Goal: Task Accomplishment & Management: Manage account settings

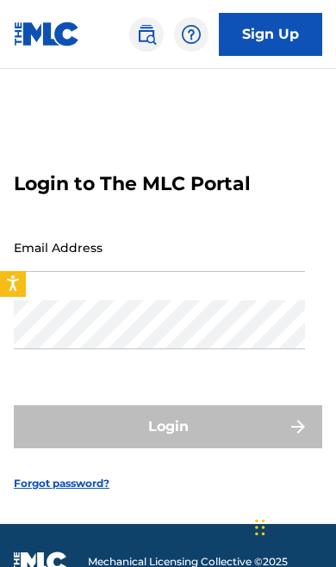
click at [263, 242] on input "Email Address" at bounding box center [159, 247] width 291 height 49
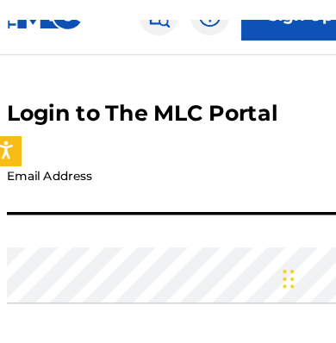
scroll to position [59, 0]
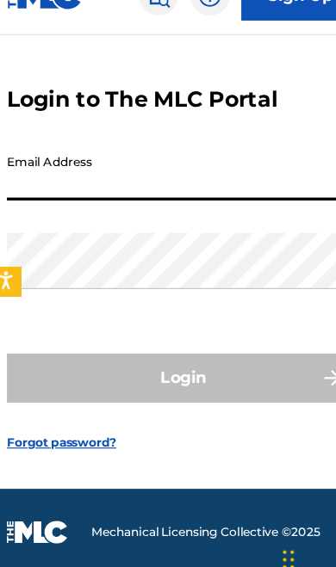
type input "[EMAIL_ADDRESS][DOMAIN_NAME]"
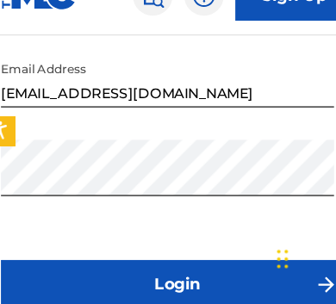
click at [185, 265] on button "Login" at bounding box center [168, 286] width 308 height 43
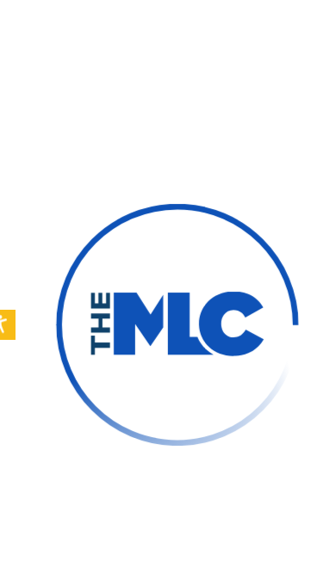
scroll to position [0, 0]
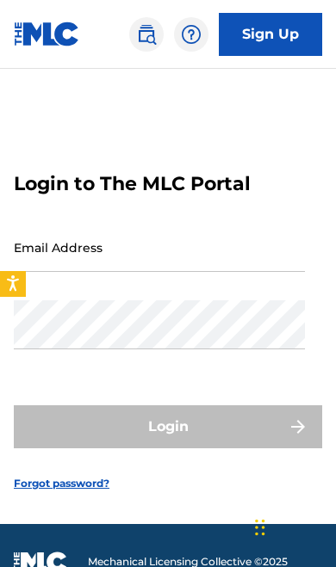
click at [255, 243] on input "Email Address" at bounding box center [159, 247] width 291 height 49
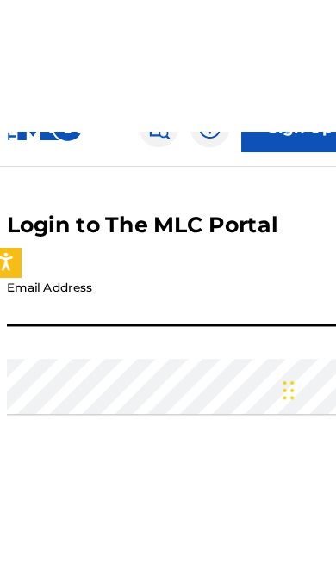
scroll to position [69, 0]
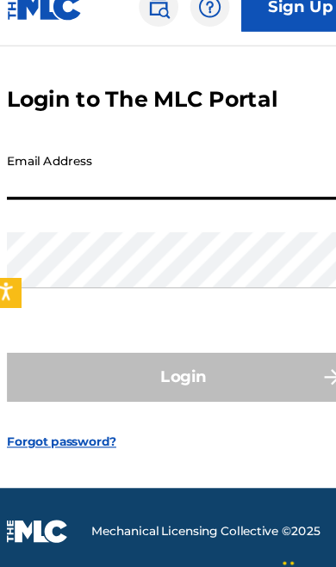
type input "buddhbeatsofficial@gmail.com"
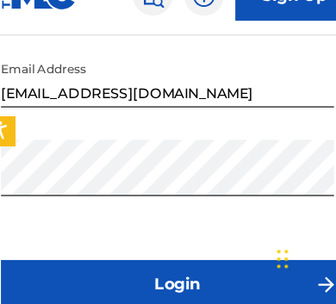
click at [198, 265] on button "Login" at bounding box center [168, 286] width 308 height 43
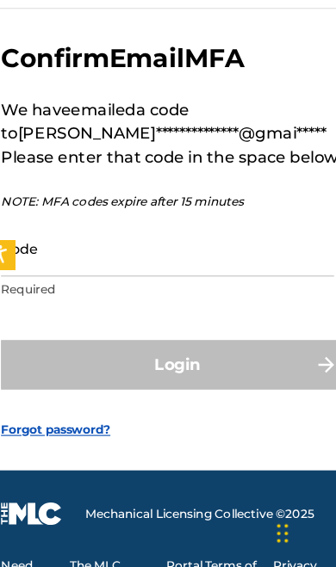
click at [205, 254] on input "Code" at bounding box center [159, 278] width 291 height 49
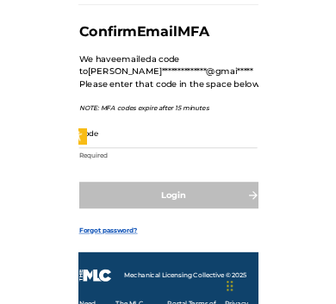
scroll to position [176, 0]
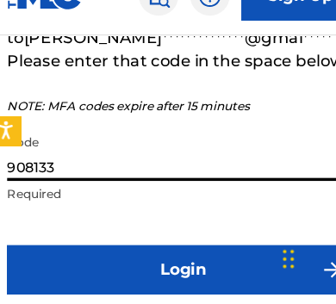
type input "908133"
click at [189, 252] on button "Login" at bounding box center [168, 273] width 308 height 43
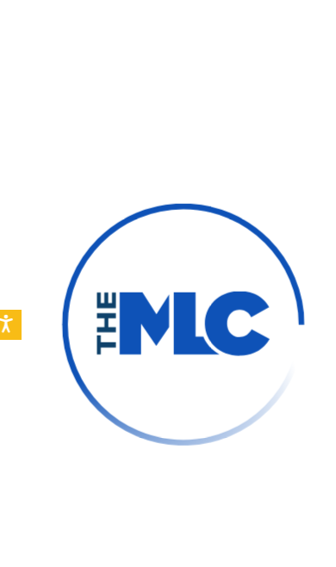
scroll to position [85, 0]
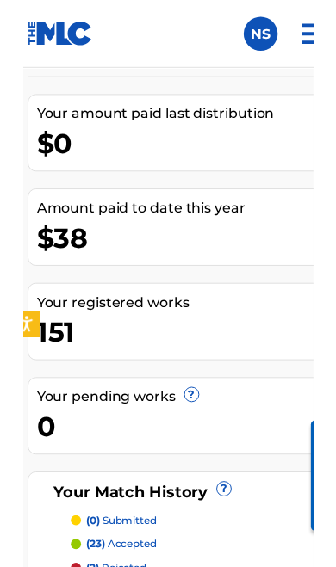
scroll to position [207, 0]
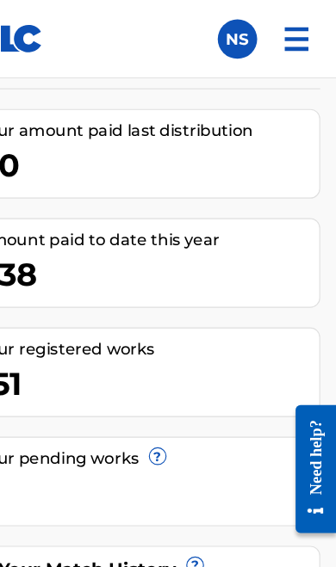
click at [281, 49] on img at bounding box center [301, 34] width 41 height 41
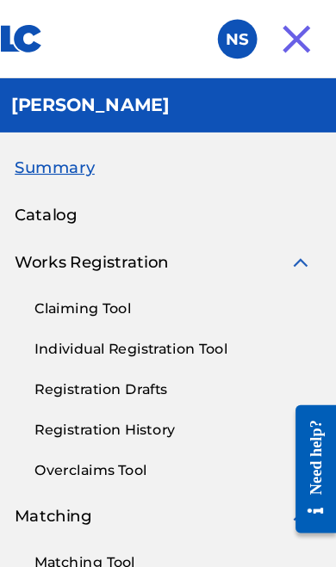
click at [281, 42] on img at bounding box center [301, 34] width 41 height 41
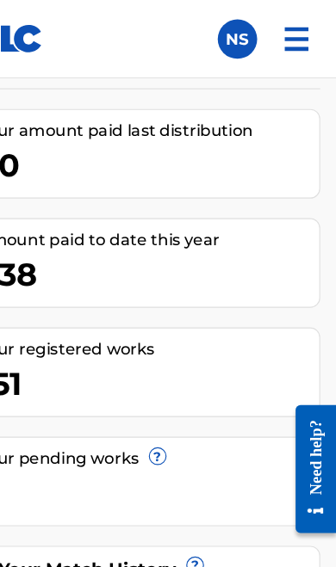
click at [281, 43] on img at bounding box center [301, 34] width 41 height 41
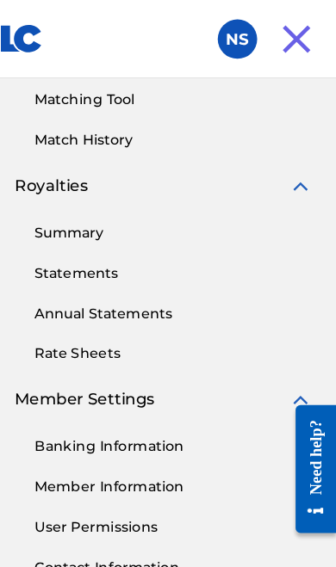
scroll to position [395, 0]
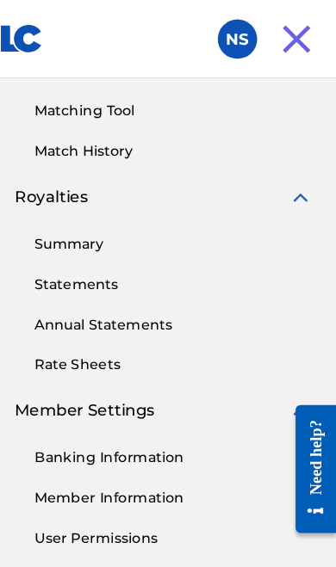
click at [90, 257] on link "Statements" at bounding box center [193, 249] width 243 height 18
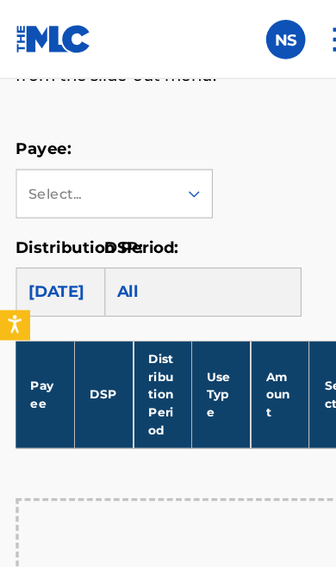
scroll to position [558, 0]
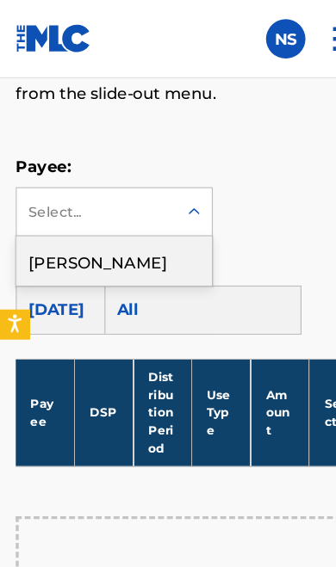
click at [122, 230] on div "NAQI SMITH" at bounding box center [100, 229] width 170 height 43
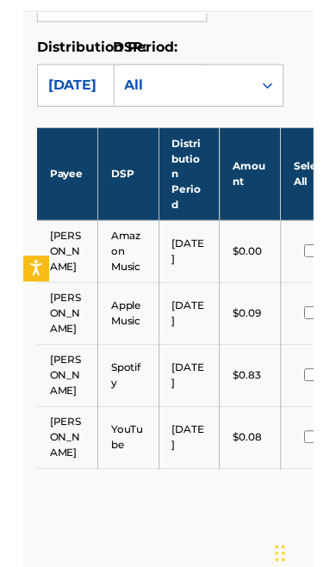
scroll to position [715, 0]
